Goal: Check status

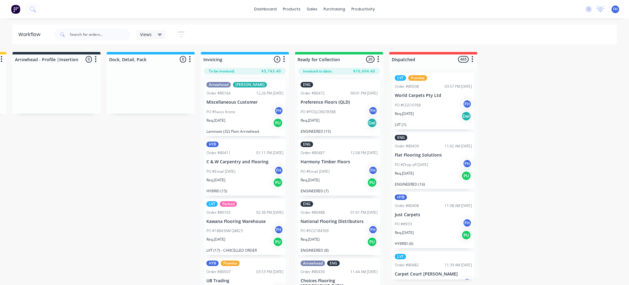
scroll to position [0, 471]
click at [68, 34] on span at bounding box center [62, 34] width 16 height 12
click at [82, 32] on input "text" at bounding box center [100, 34] width 61 height 12
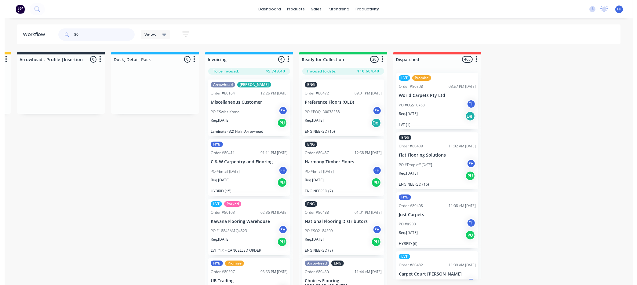
scroll to position [0, 0]
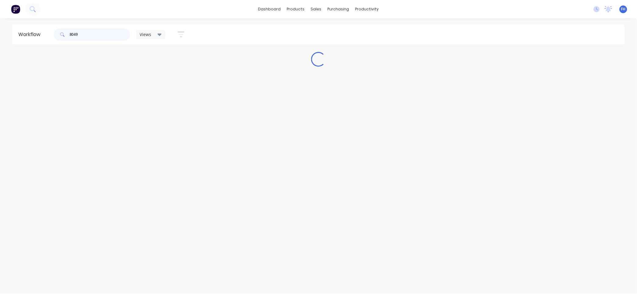
type input "80491"
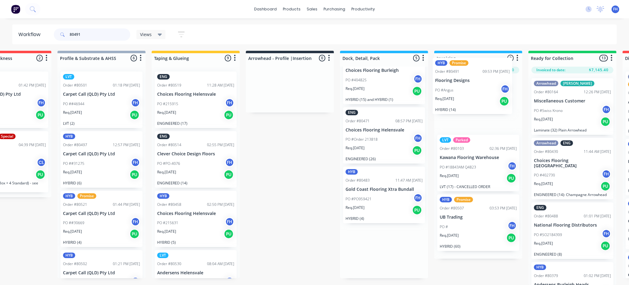
scroll to position [10, 240]
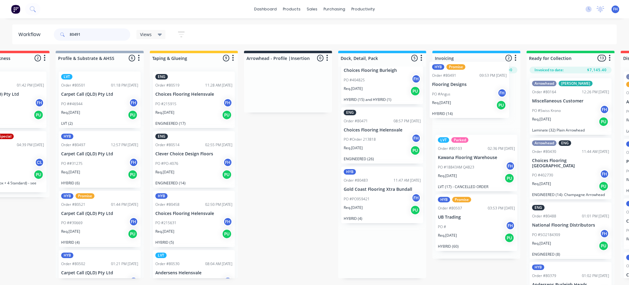
drag, startPoint x: 411, startPoint y: 241, endPoint x: 466, endPoint y: 79, distance: 170.7
click at [467, 81] on div "Submitted 30 Summaries Total order value Invoiced to date To be invoiced HYB Or…" at bounding box center [310, 168] width 1108 height 234
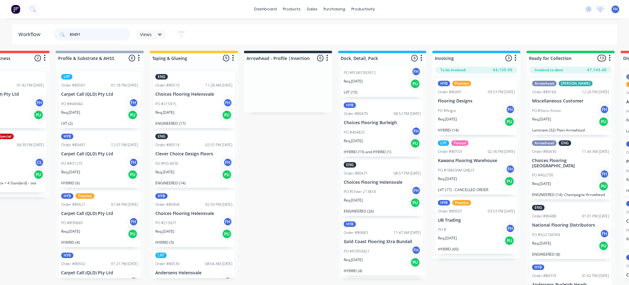
scroll to position [24, 0]
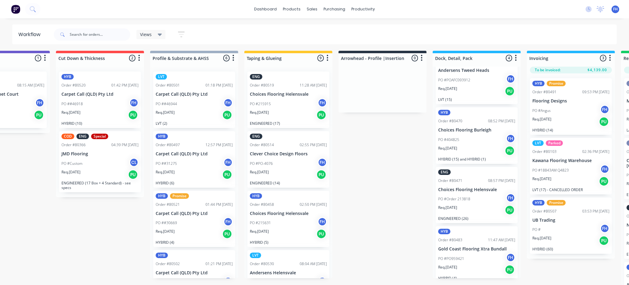
scroll to position [0, 145]
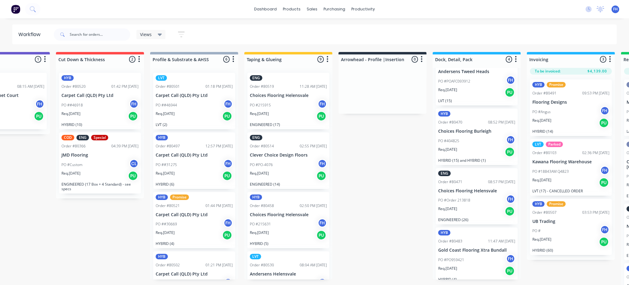
click at [64, 34] on icon at bounding box center [62, 34] width 4 height 4
click at [79, 37] on input "text" at bounding box center [100, 34] width 61 height 12
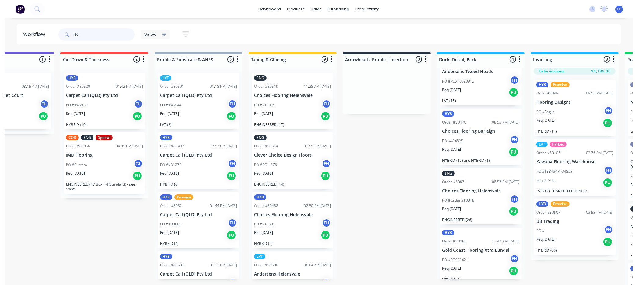
scroll to position [0, 0]
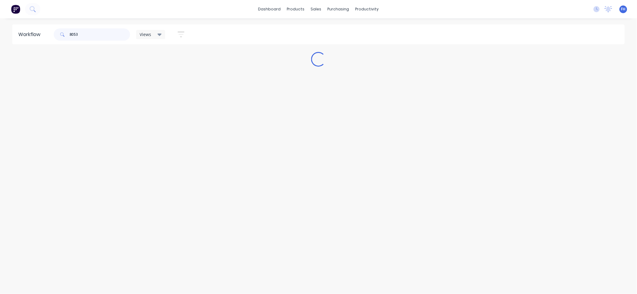
type input "80530"
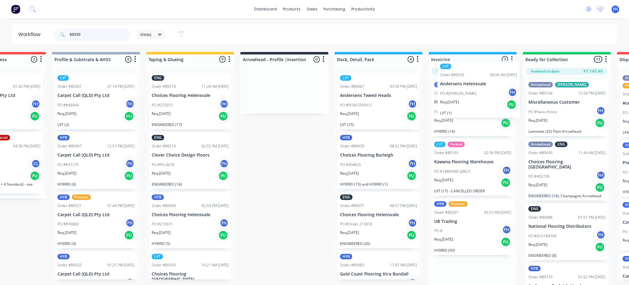
scroll to position [0, 245]
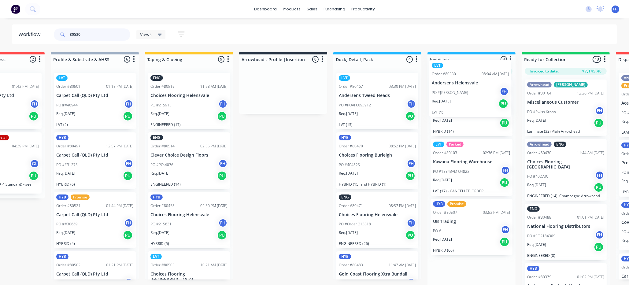
drag, startPoint x: 429, startPoint y: 104, endPoint x: 458, endPoint y: 87, distance: 34.2
click at [464, 93] on div "Submitted 30 Summaries Total order value Invoiced to date To be invoiced HYB Or…" at bounding box center [305, 169] width 1108 height 234
